Goal: Information Seeking & Learning: Learn about a topic

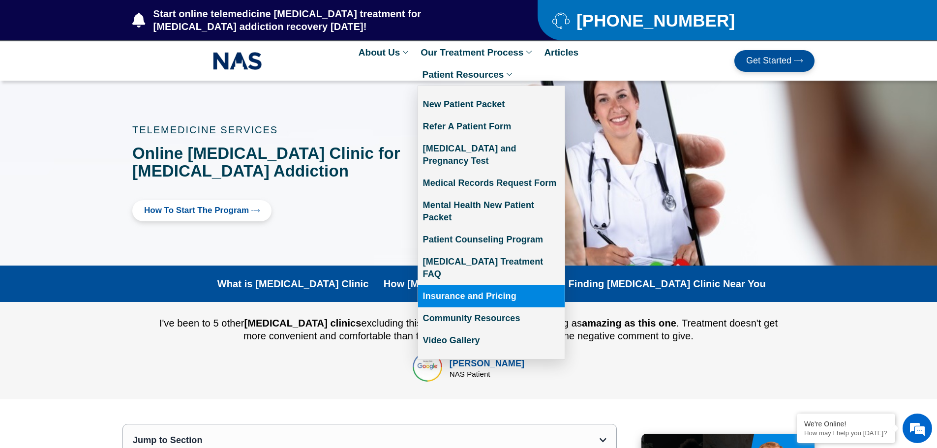
click at [504, 285] on link "Insurance and Pricing" at bounding box center [491, 296] width 147 height 22
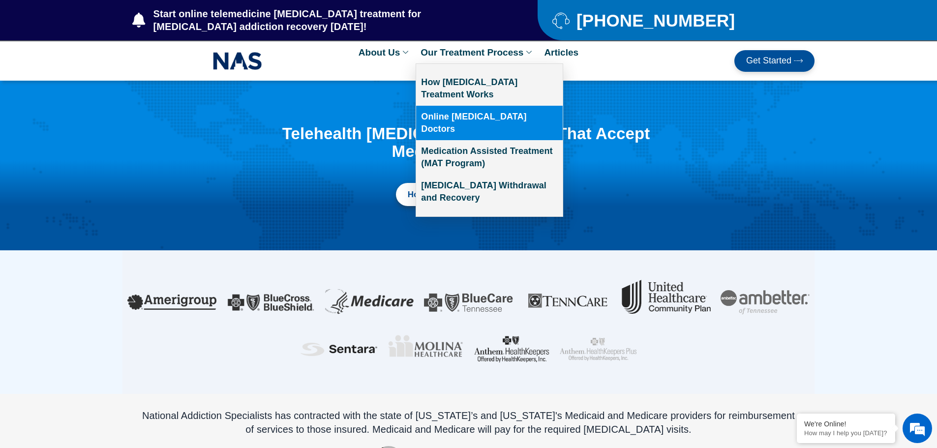
click at [477, 126] on link "Online [MEDICAL_DATA] Doctors" at bounding box center [489, 123] width 147 height 34
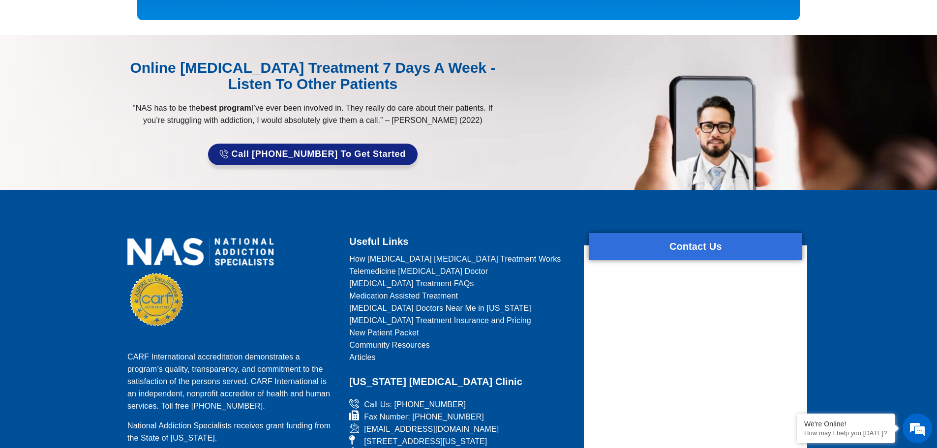
scroll to position [1711, 0]
